Goal: Task Accomplishment & Management: Manage account settings

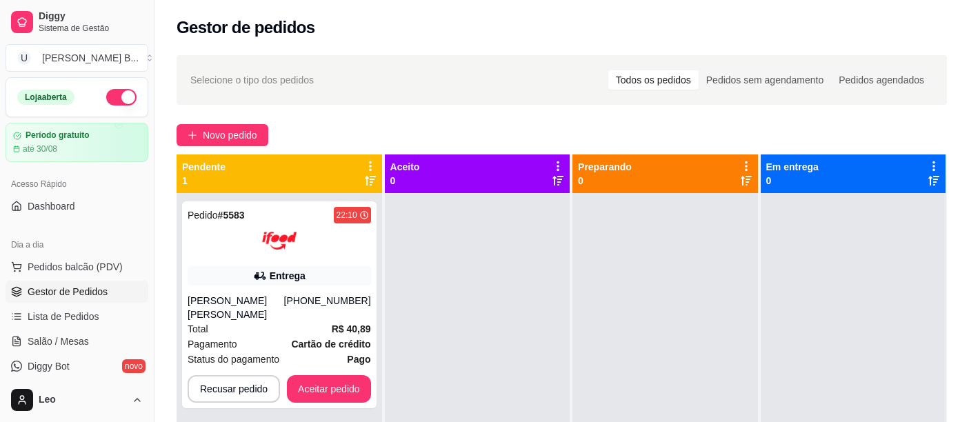
scroll to position [134, 0]
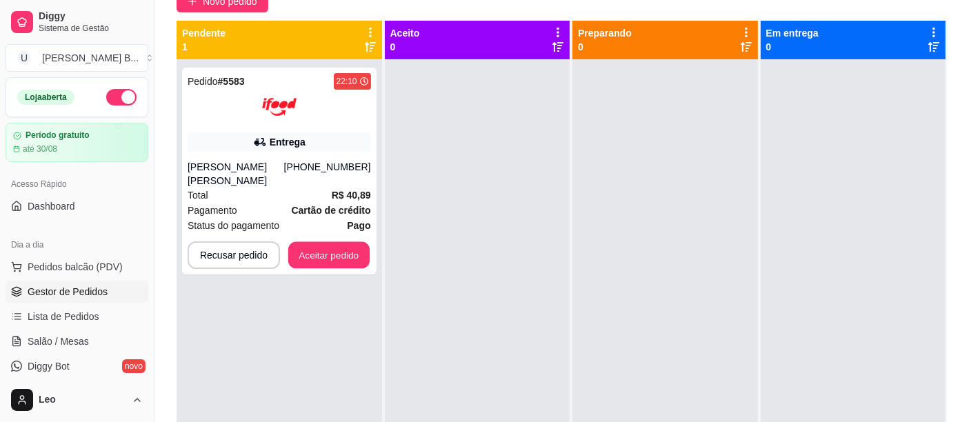
click at [337, 242] on button "Aceitar pedido" at bounding box center [328, 255] width 81 height 27
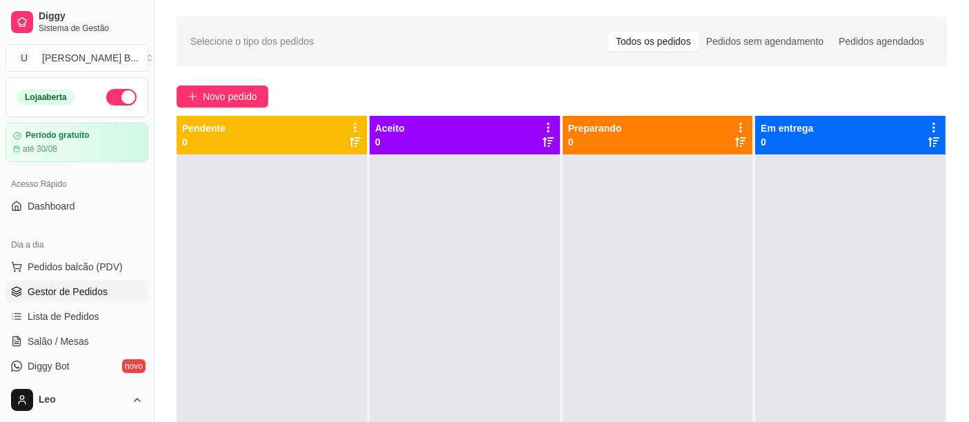
scroll to position [0, 0]
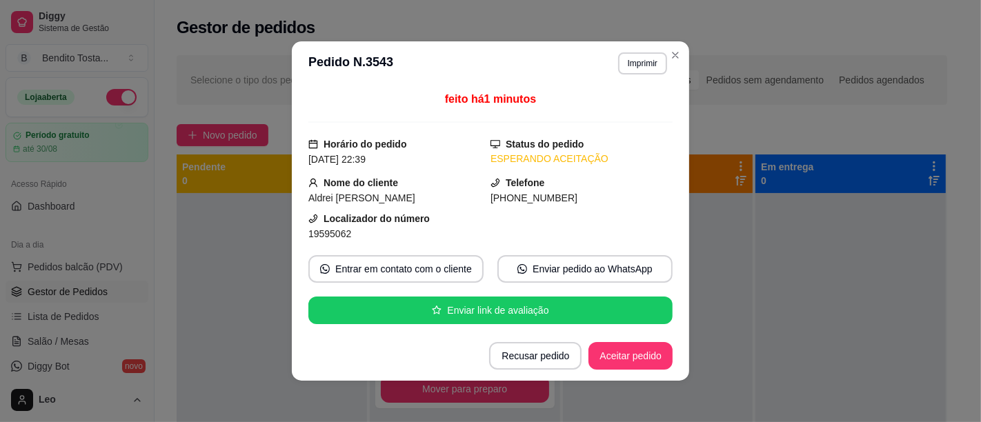
click at [633, 345] on button "Aceitar pedido" at bounding box center [630, 356] width 84 height 28
click at [642, 67] on button "Imprimir" at bounding box center [642, 63] width 49 height 22
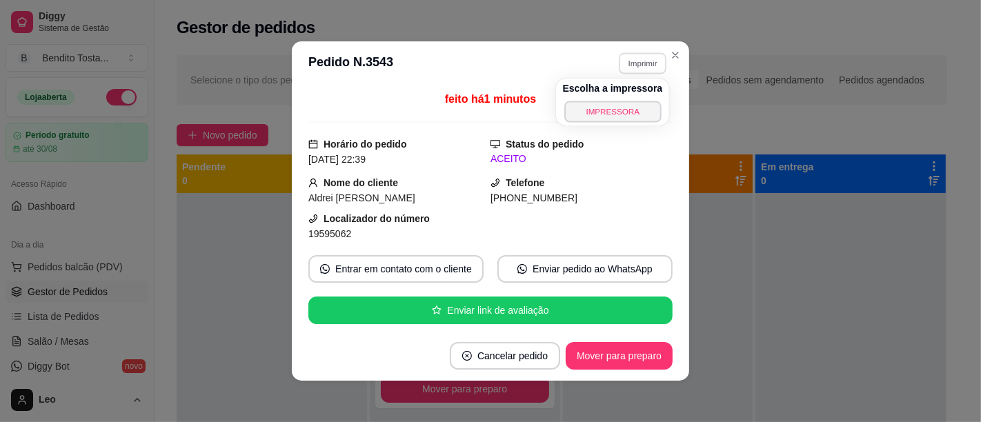
click at [626, 116] on button "IMPRESSORA" at bounding box center [612, 111] width 97 height 21
click at [607, 362] on button "Mover para preparo" at bounding box center [618, 356] width 103 height 27
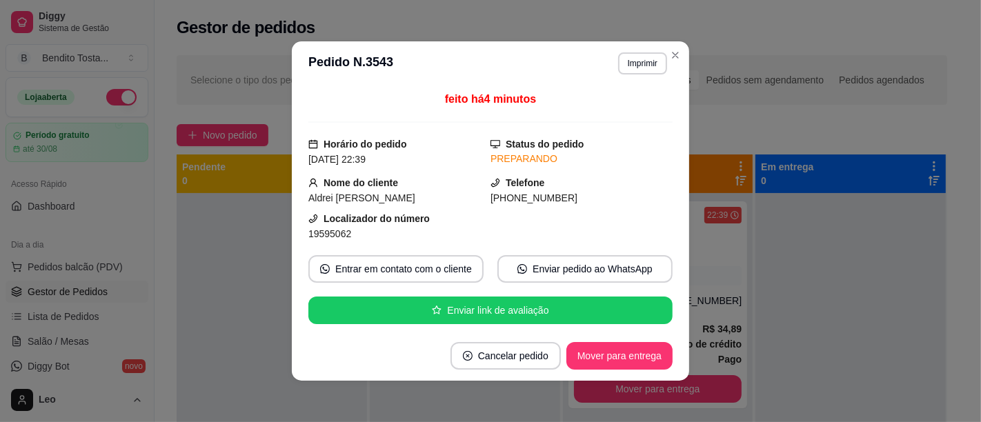
click at [664, 51] on div "Selecione o tipo dos pedidos Todos os pedidos Pedidos sem agendamento Pedidos a…" at bounding box center [562, 320] width 815 height 546
